Goal: Check status: Check status

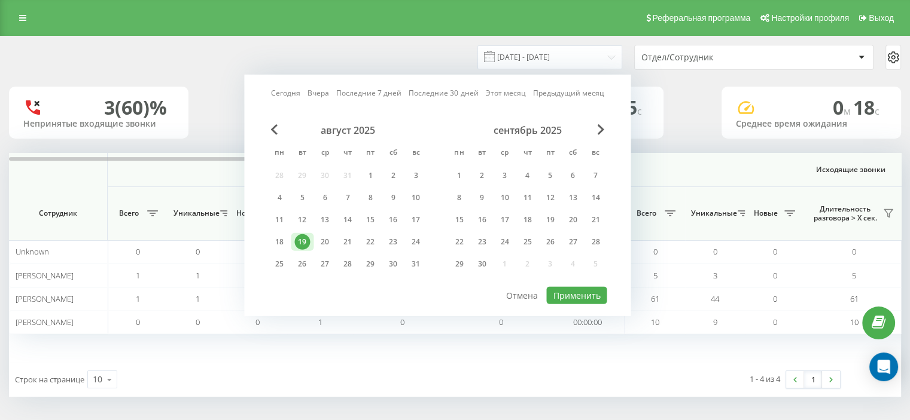
click at [316, 92] on link "Вчера" at bounding box center [318, 92] width 22 height 11
click at [582, 294] on button "Применить" at bounding box center [576, 295] width 60 height 17
type input "[DATE] - [DATE]"
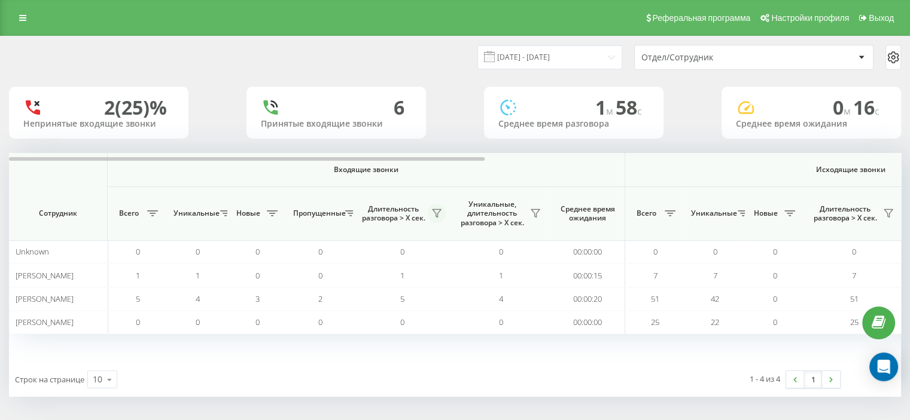
click at [439, 214] on icon at bounding box center [437, 214] width 10 height 10
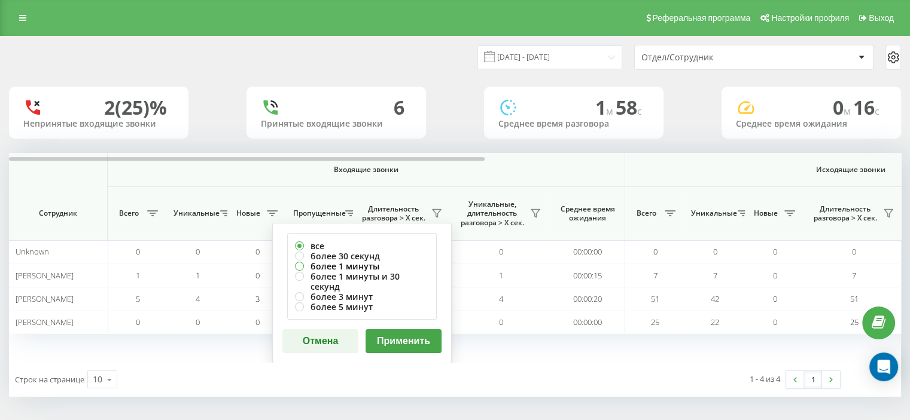
click at [360, 267] on label "более 1 минуты" at bounding box center [362, 266] width 134 height 10
radio input "true"
drag, startPoint x: 389, startPoint y: 329, endPoint x: 395, endPoint y: 326, distance: 6.7
click at [392, 330] on button "Применить" at bounding box center [403, 342] width 76 height 24
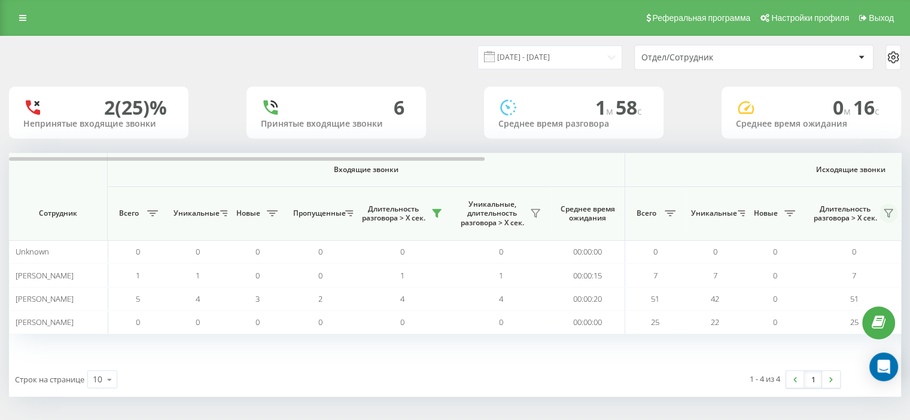
click at [889, 211] on icon at bounding box center [888, 214] width 10 height 10
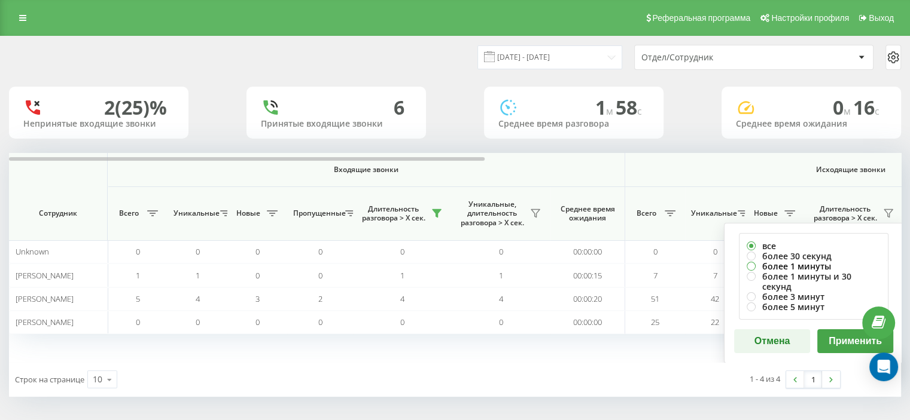
click at [769, 265] on label "более 1 минуты" at bounding box center [813, 266] width 134 height 10
radio input "true"
click at [837, 331] on button "Применить" at bounding box center [855, 342] width 76 height 24
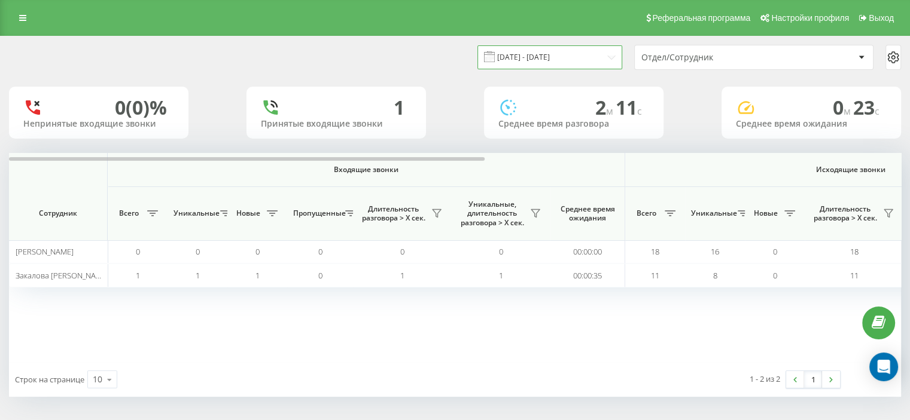
click at [522, 54] on input "[DATE] - [DATE]" at bounding box center [549, 56] width 145 height 23
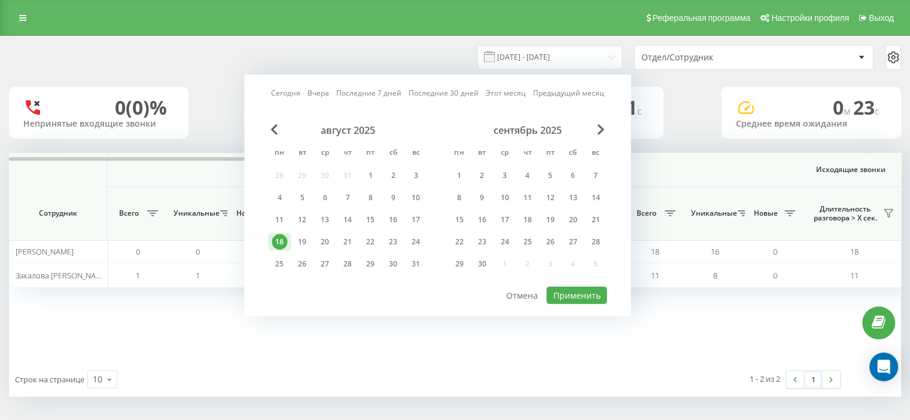
click at [316, 93] on link "Вчера" at bounding box center [318, 92] width 22 height 11
click at [581, 297] on button "Применить" at bounding box center [576, 295] width 60 height 17
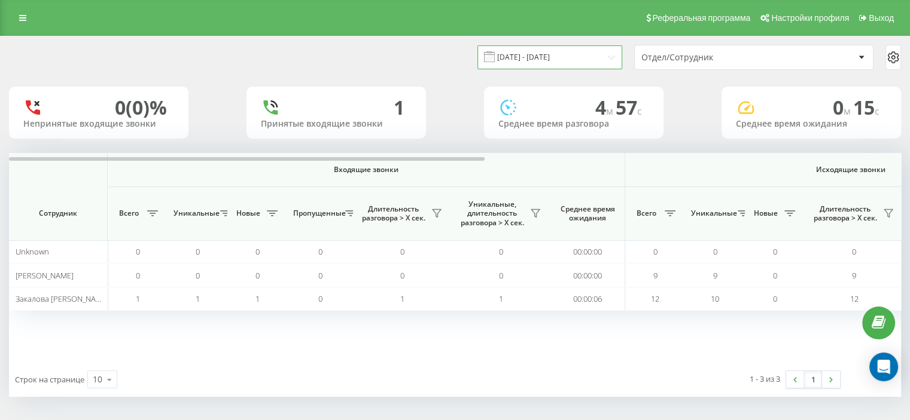
click at [538, 62] on input "[DATE] - [DATE]" at bounding box center [549, 56] width 145 height 23
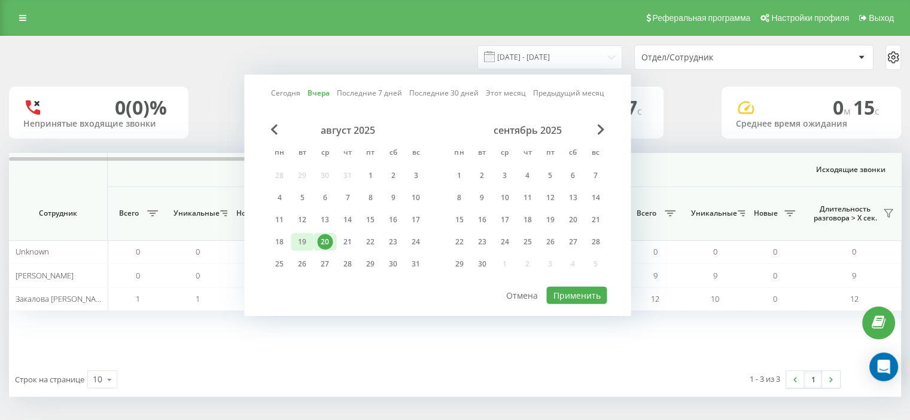
click at [302, 245] on div "19" at bounding box center [302, 242] width 16 height 16
click at [561, 292] on button "Применить" at bounding box center [576, 295] width 60 height 17
type input "[DATE] - [DATE]"
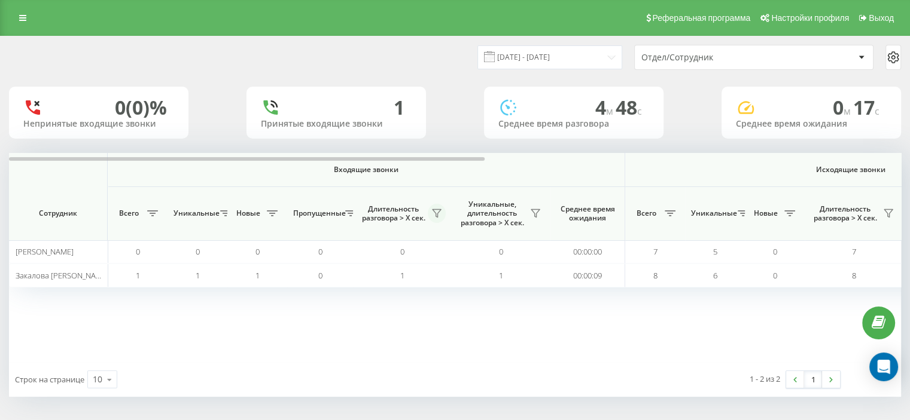
click at [437, 218] on icon at bounding box center [437, 214] width 10 height 10
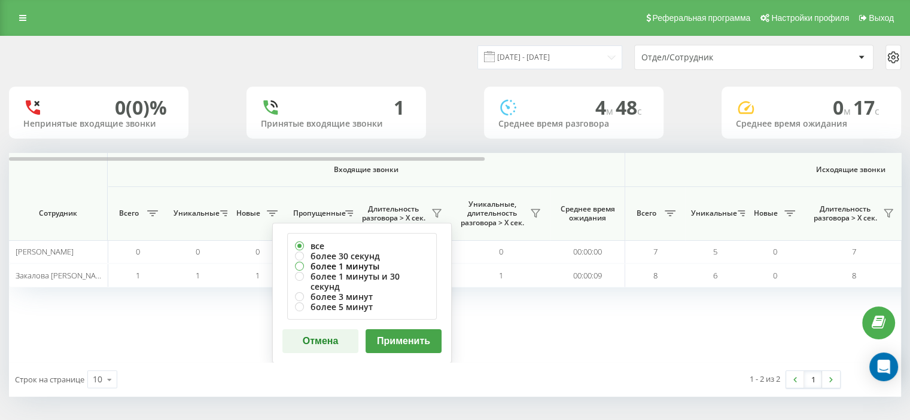
drag, startPoint x: 358, startPoint y: 267, endPoint x: 363, endPoint y: 273, distance: 7.6
click at [358, 267] on label "более 1 минуты" at bounding box center [362, 266] width 134 height 10
radio input "true"
drag, startPoint x: 409, startPoint y: 337, endPoint x: 424, endPoint y: 337, distance: 15.0
click at [409, 337] on button "Применить" at bounding box center [403, 342] width 76 height 24
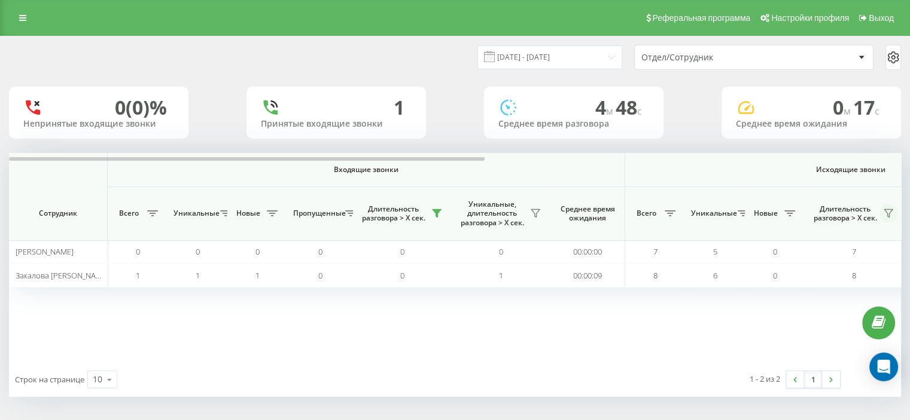
click at [885, 216] on icon at bounding box center [888, 214] width 10 height 10
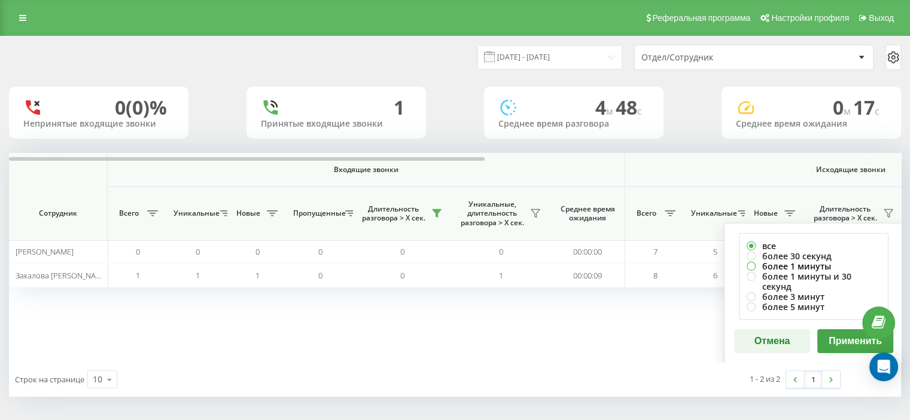
click at [788, 263] on label "более 1 минуты" at bounding box center [813, 266] width 134 height 10
radio input "true"
click at [836, 331] on button "Применить" at bounding box center [855, 342] width 76 height 24
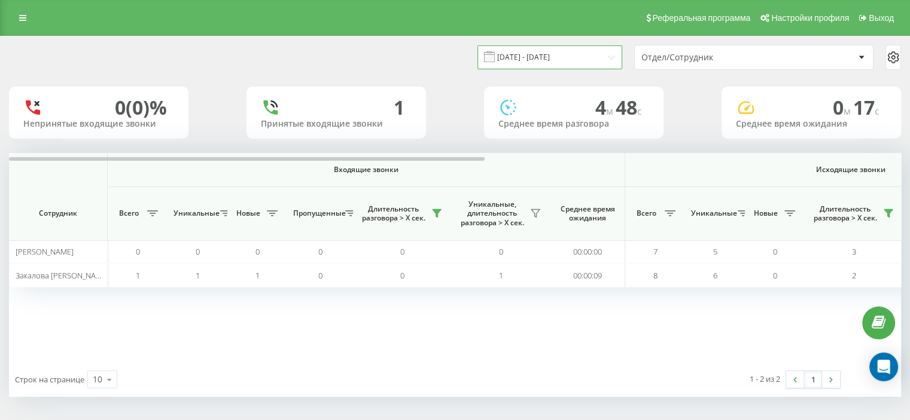
click at [528, 60] on input "[DATE] - [DATE]" at bounding box center [549, 56] width 145 height 23
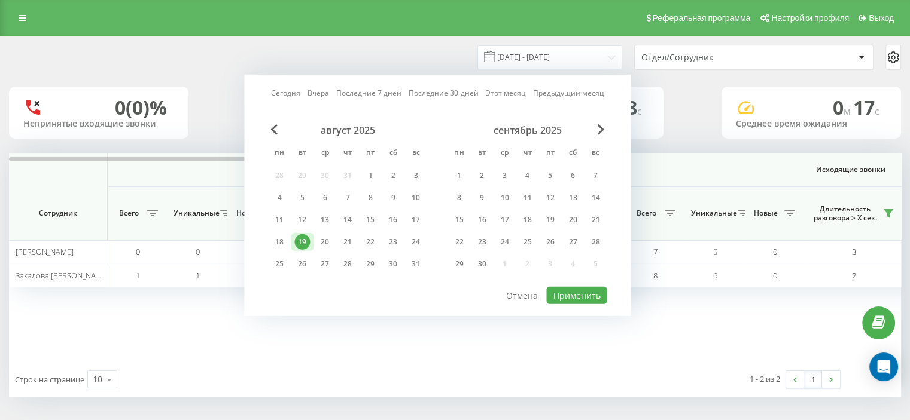
click at [316, 95] on link "Вчера" at bounding box center [318, 92] width 22 height 11
click at [574, 298] on button "Применить" at bounding box center [576, 295] width 60 height 17
type input "[DATE] - [DATE]"
